Goal: Task Accomplishment & Management: Use online tool/utility

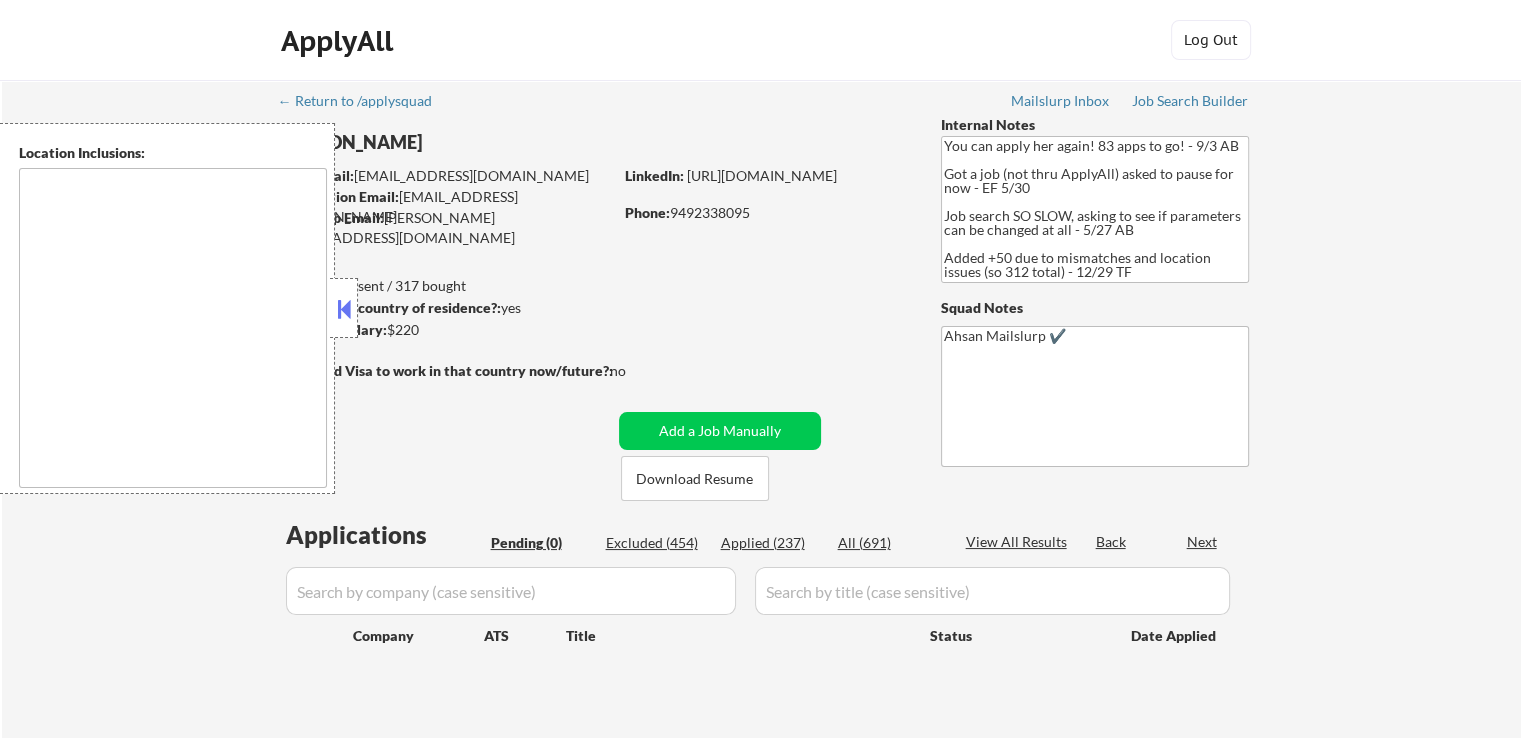
type textarea "[GEOGRAPHIC_DATA], [GEOGRAPHIC_DATA] [GEOGRAPHIC_DATA], [GEOGRAPHIC_DATA] [GEOG…"
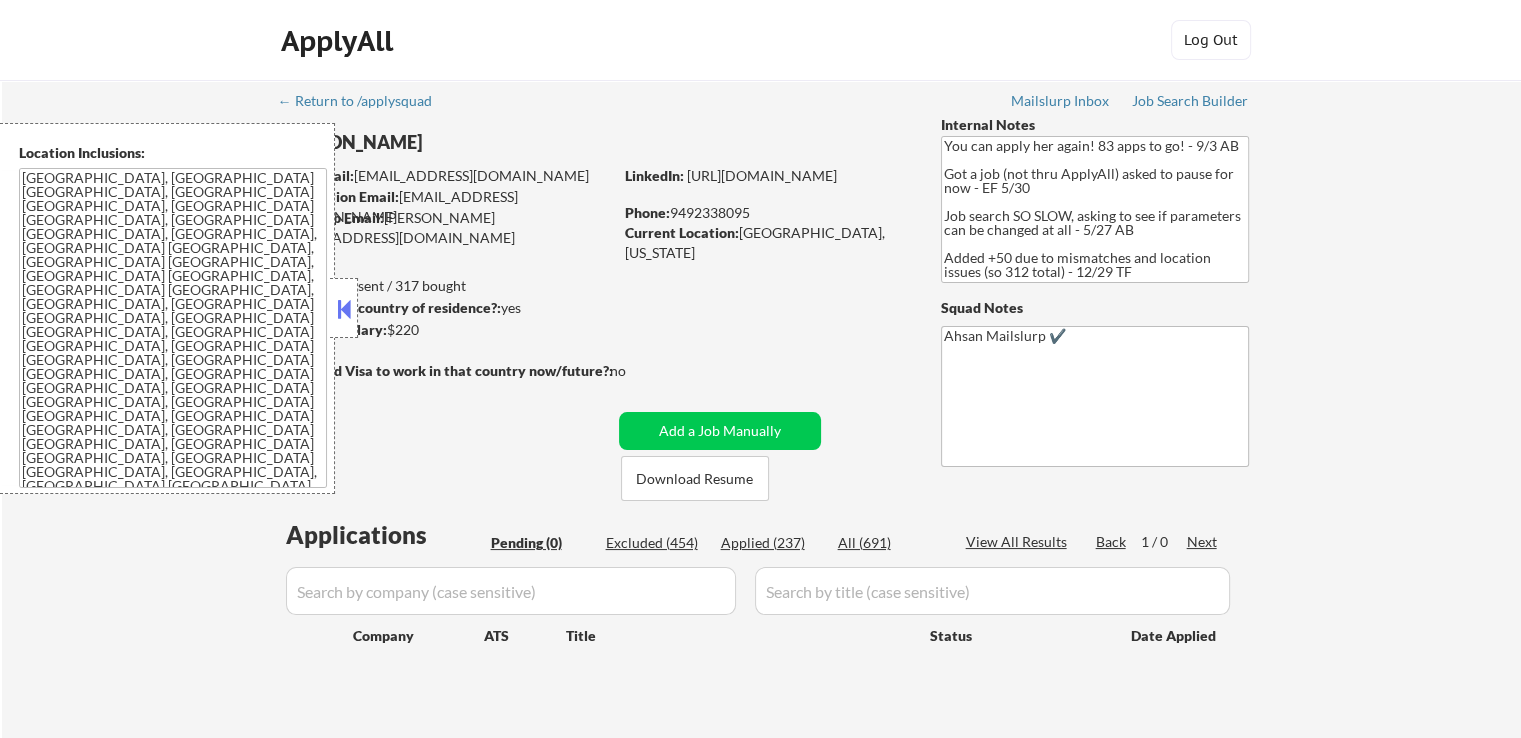
click at [1315, 314] on div "← Return to /applysquad Mailslurp Inbox Job Search Builder Kimberly Der User Em…" at bounding box center [761, 413] width 1519 height 667
drag, startPoint x: 1177, startPoint y: 275, endPoint x: 920, endPoint y: 129, distance: 295.5
click at [920, 129] on div "← Return to /applysquad Mailslurp Inbox Job Search Builder Kimberly Der User Em…" at bounding box center [762, 405] width 998 height 651
click at [1384, 234] on div "← Return to /applysquad Mailslurp Inbox Job Search Builder Kimberly Der User Em…" at bounding box center [761, 413] width 1519 height 667
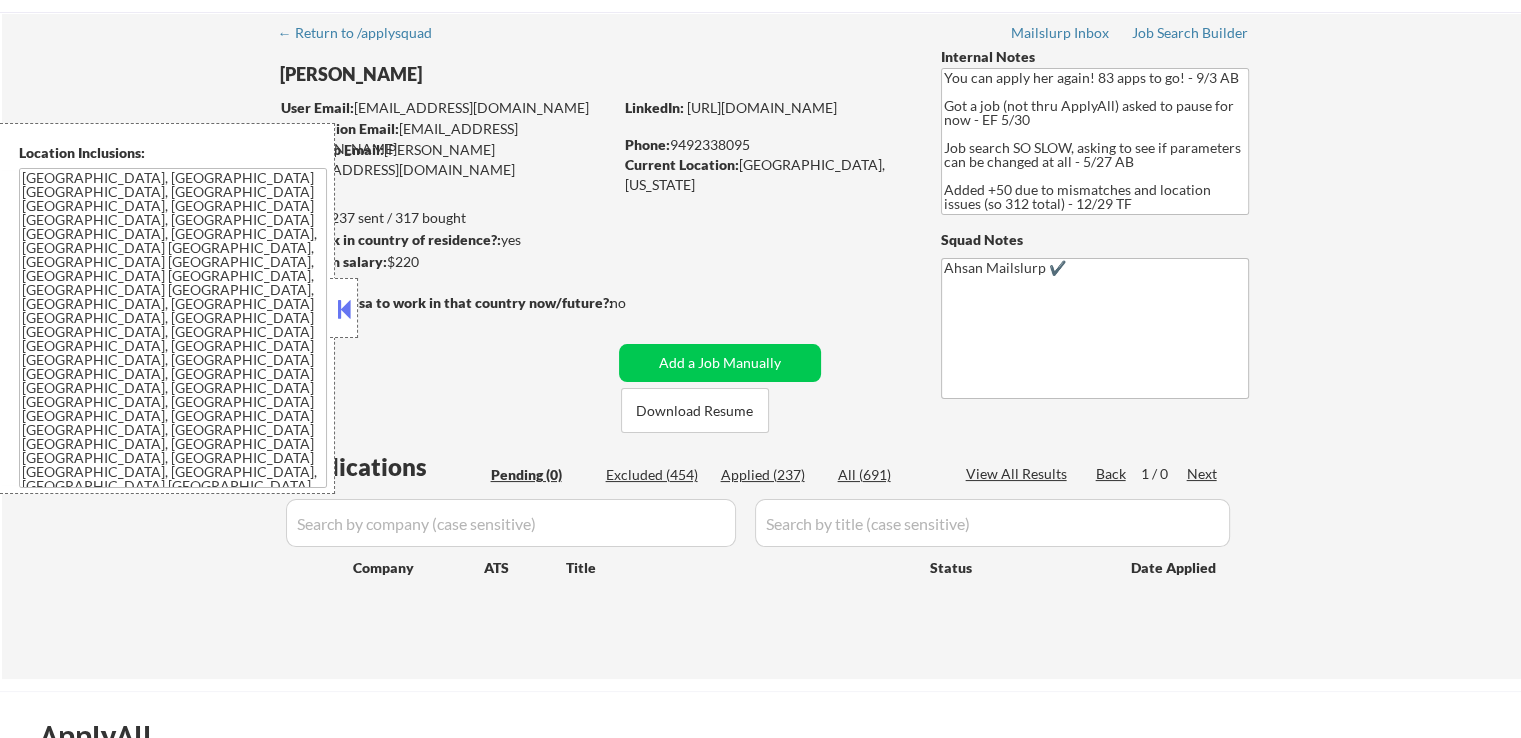
scroll to position [100, 0]
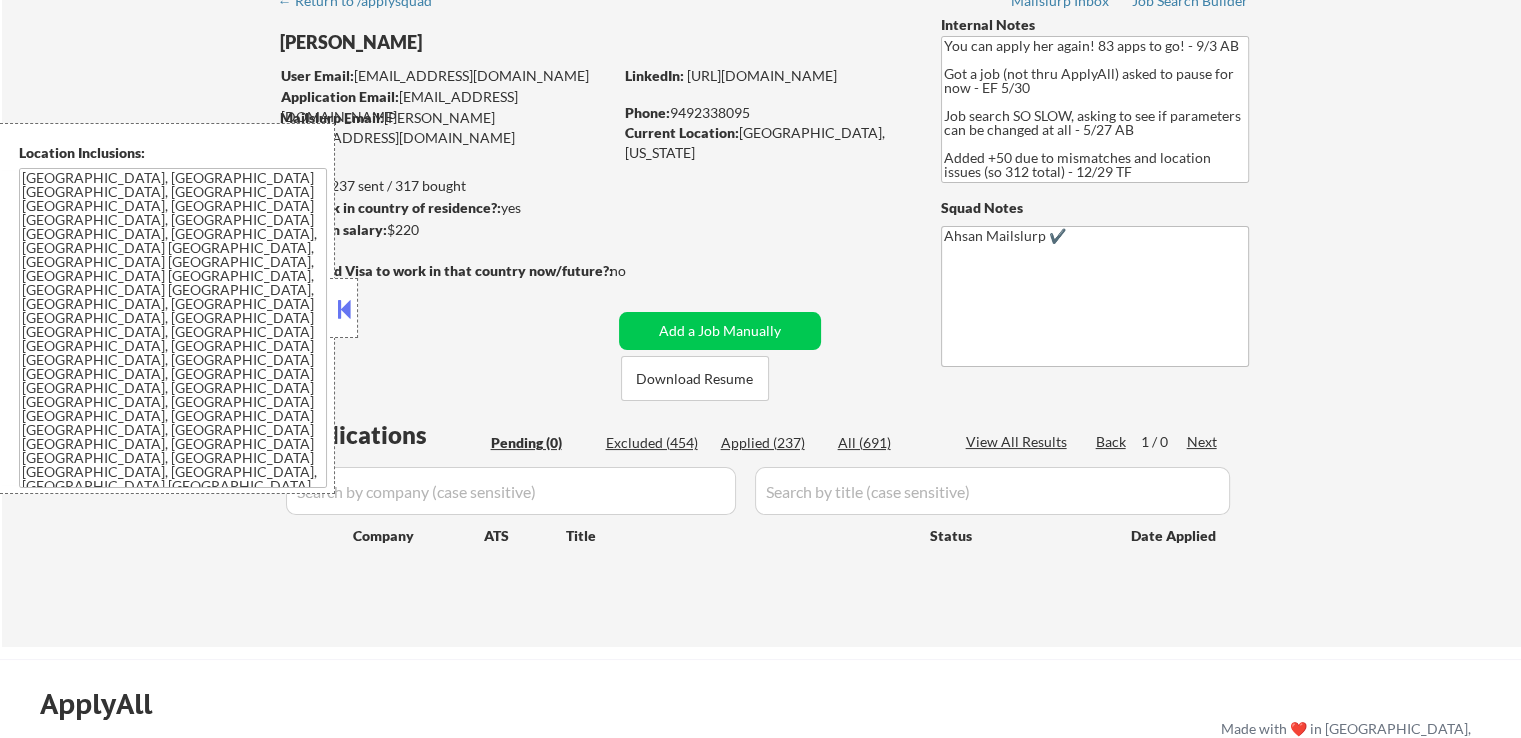
click at [351, 318] on button at bounding box center [344, 309] width 22 height 30
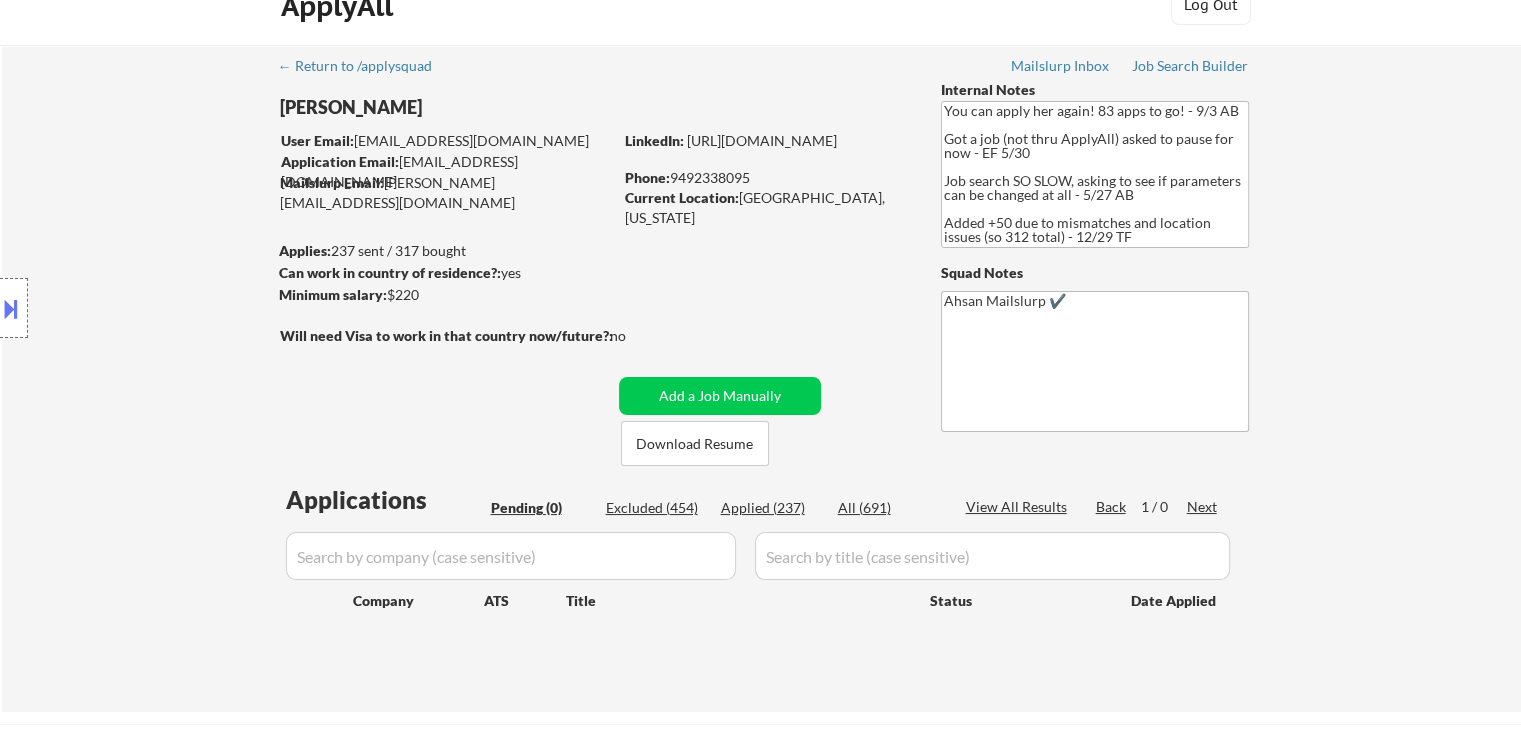
scroll to position [0, 0]
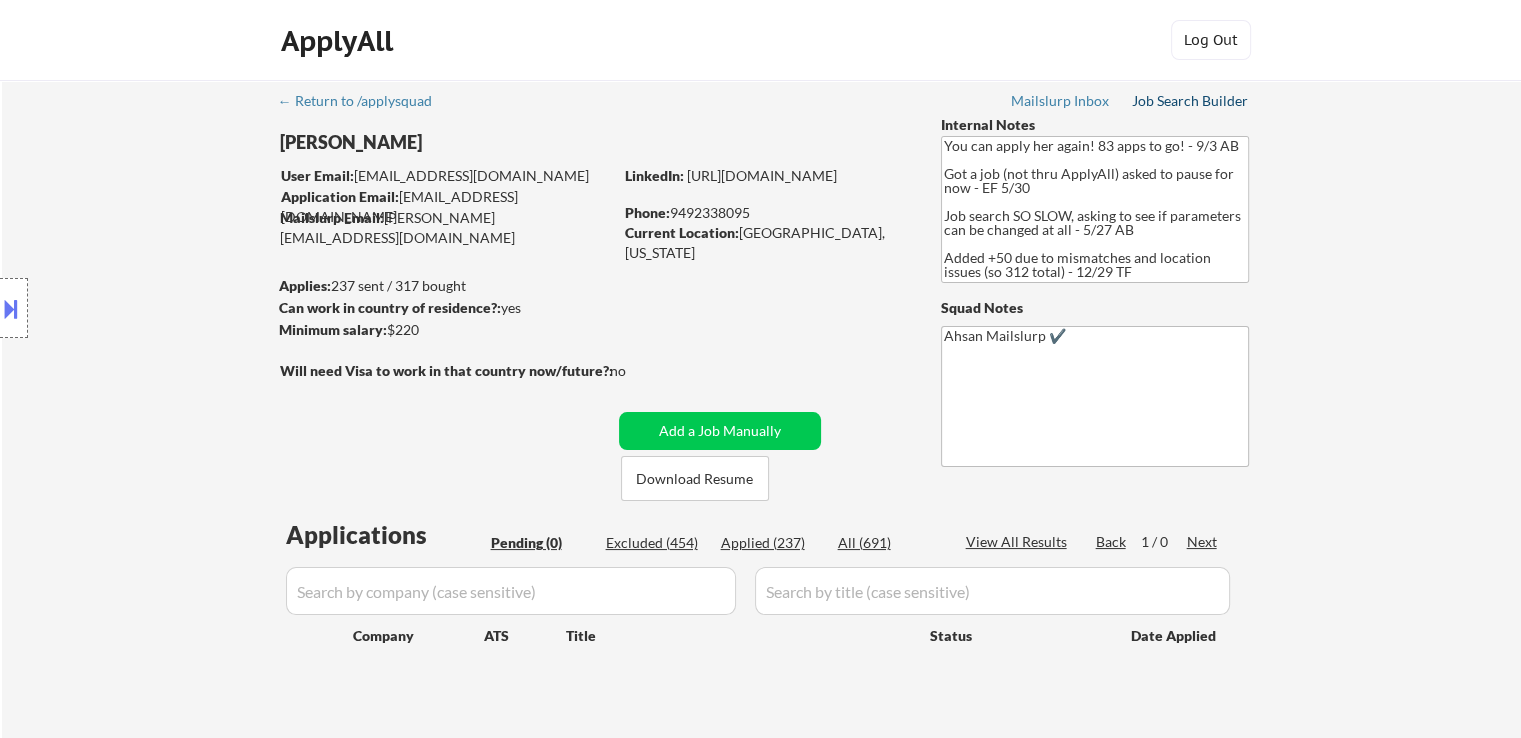
click at [1214, 102] on div "Job Search Builder" at bounding box center [1190, 101] width 117 height 14
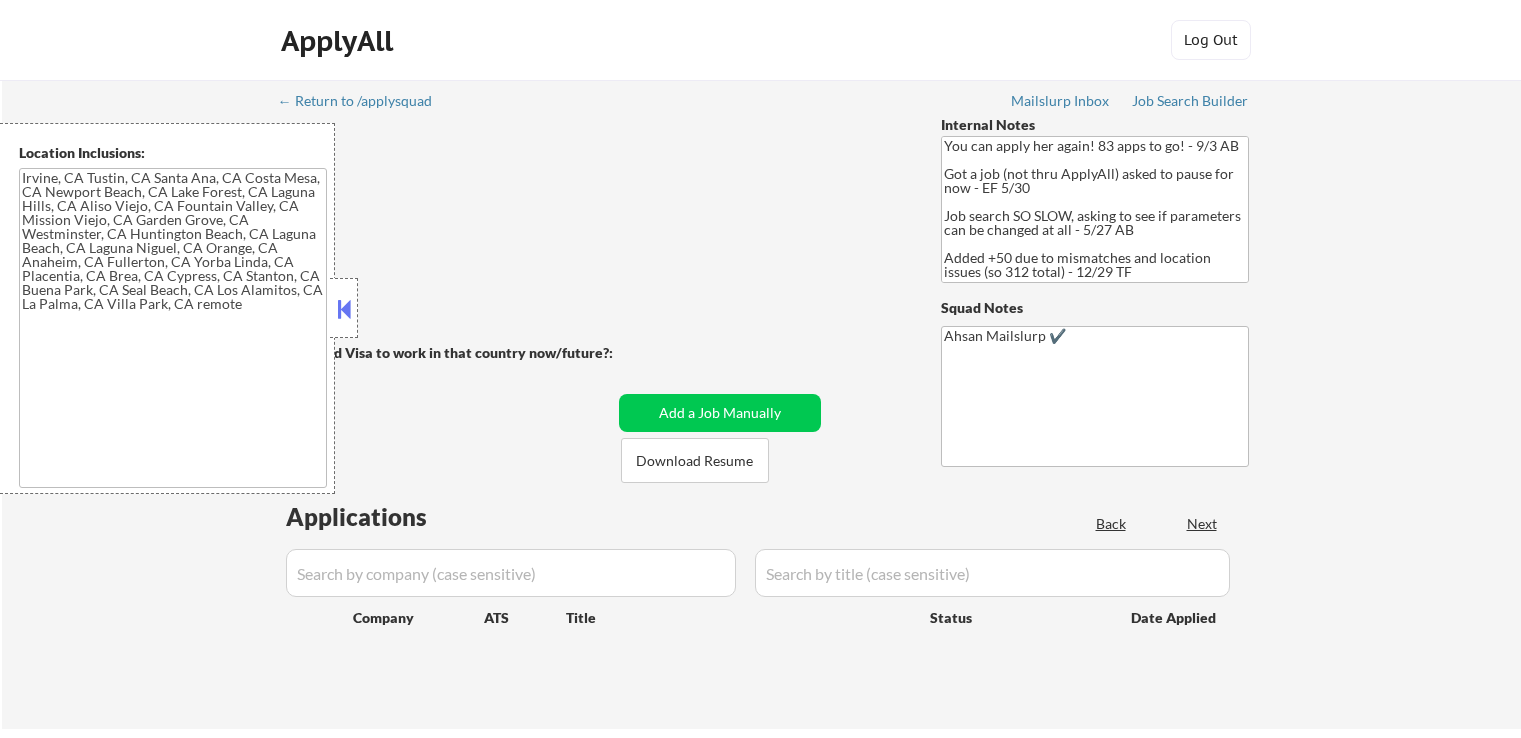
type textarea "[GEOGRAPHIC_DATA], [GEOGRAPHIC_DATA] [GEOGRAPHIC_DATA], [GEOGRAPHIC_DATA] [GEOG…"
